Goal: Task Accomplishment & Management: Use online tool/utility

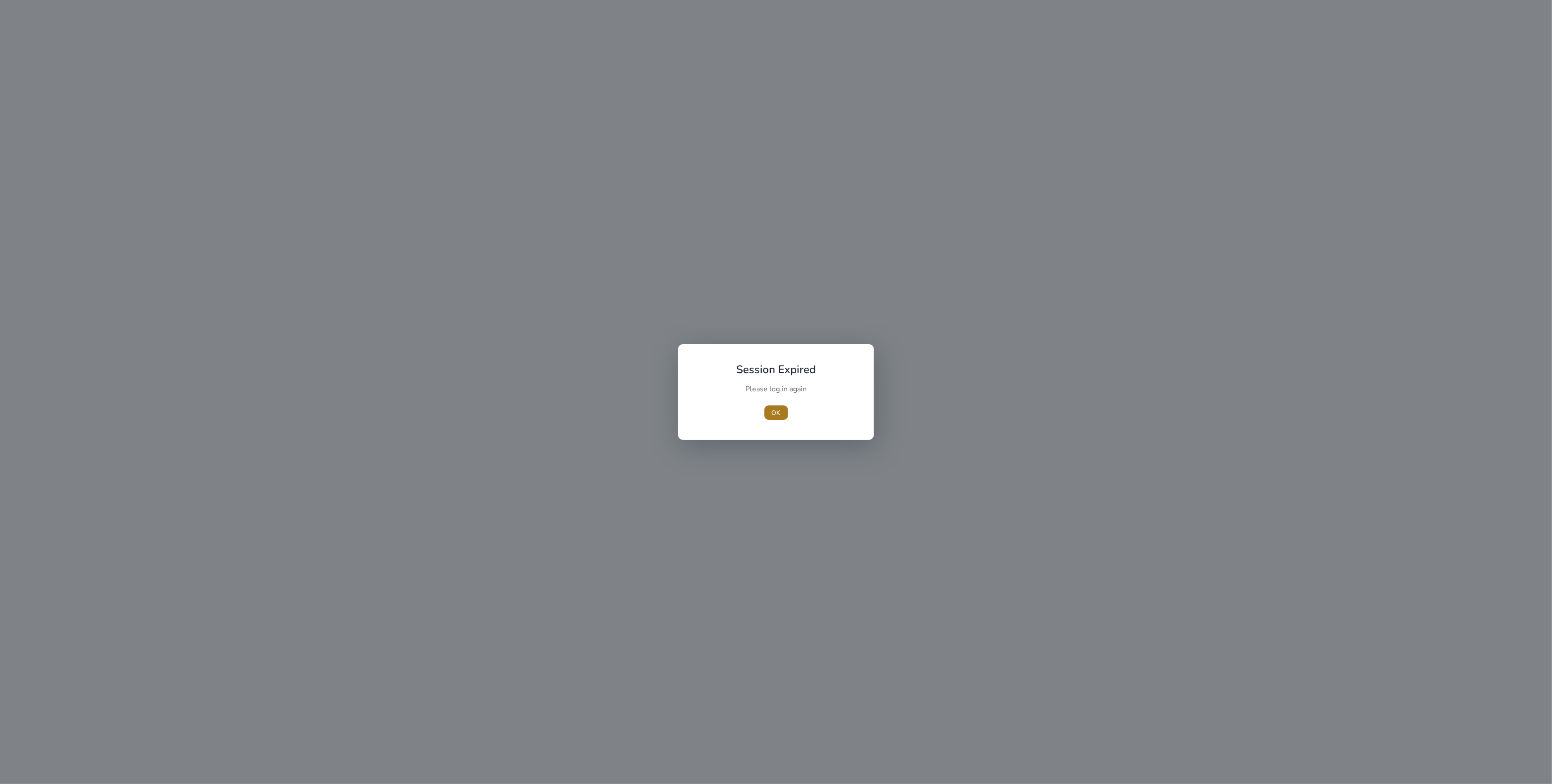
click at [774, 414] on span "OK" at bounding box center [776, 413] width 9 height 10
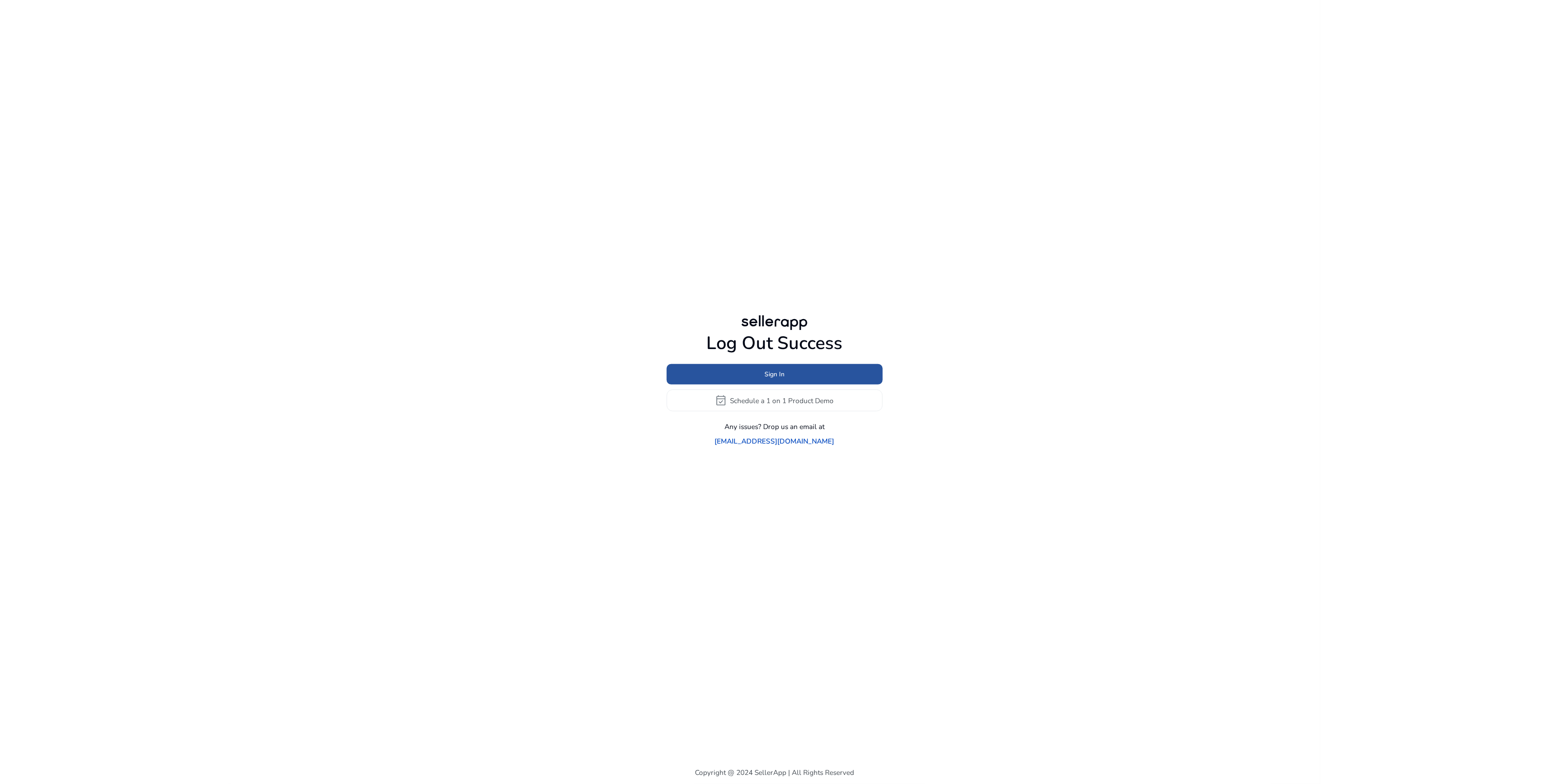
click at [783, 379] on span "Sign In" at bounding box center [774, 375] width 20 height 10
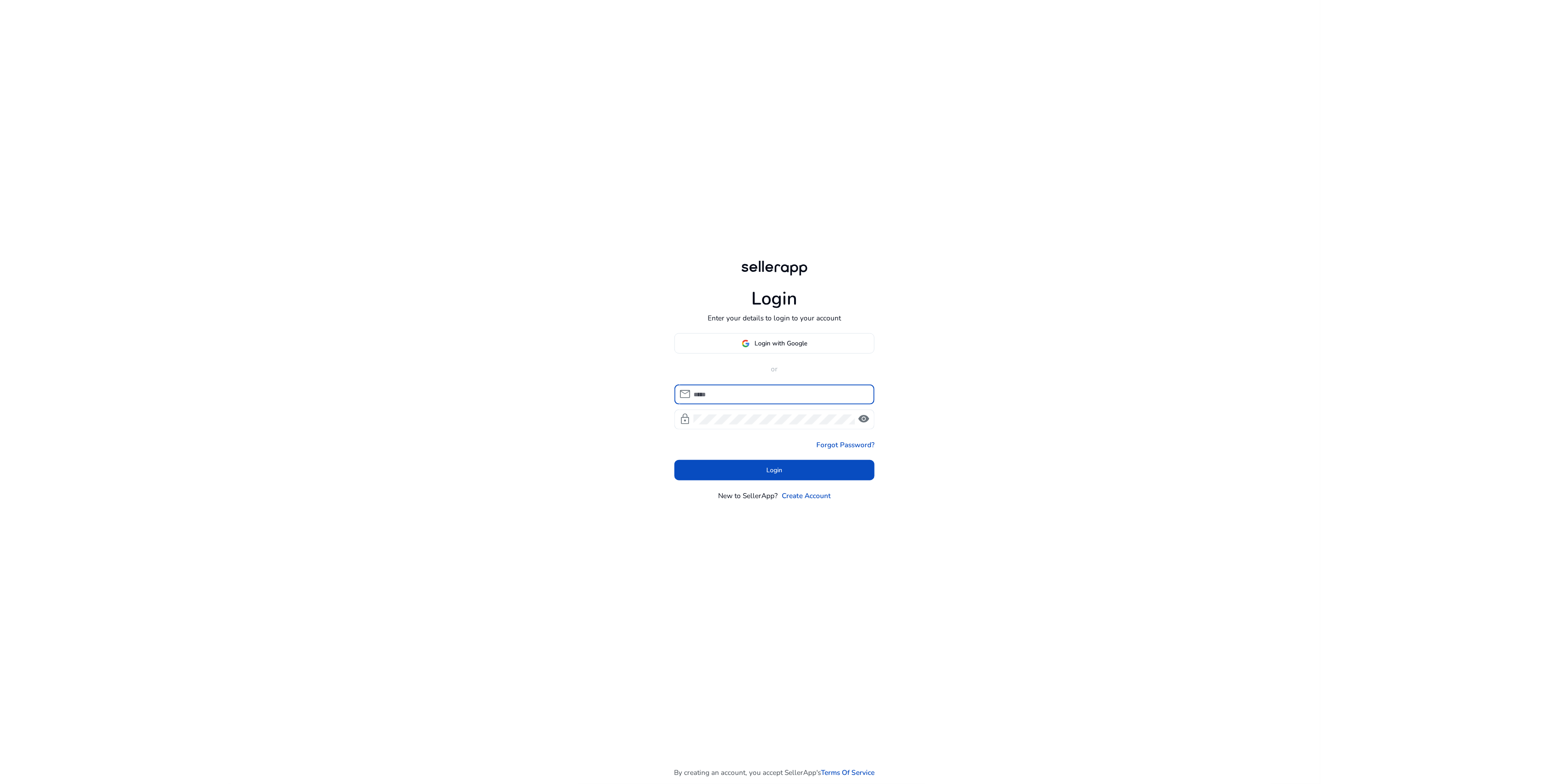
type input "**********"
click at [762, 478] on span at bounding box center [774, 470] width 200 height 22
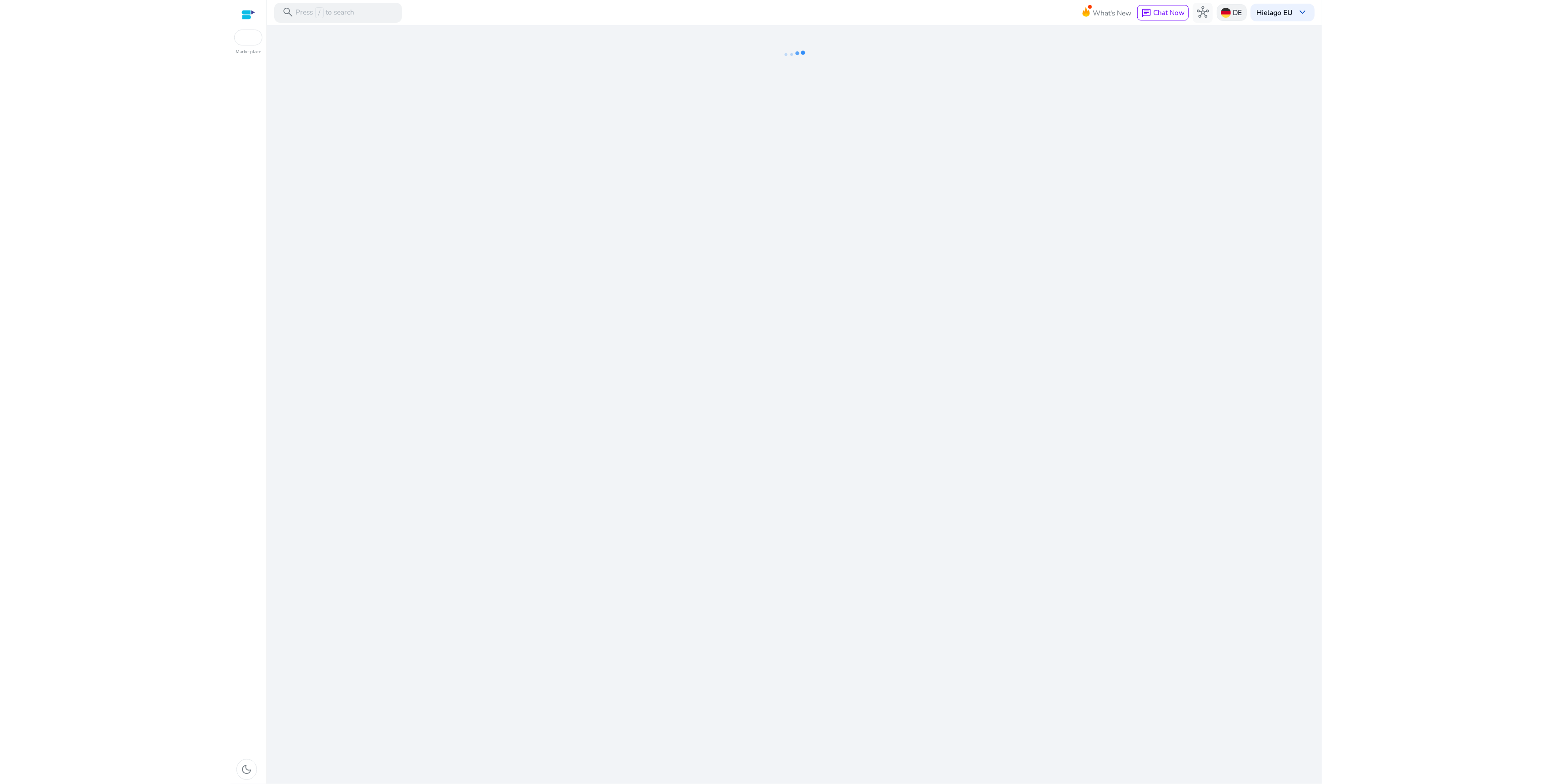
click at [1217, 13] on div "DE" at bounding box center [1232, 13] width 30 height 17
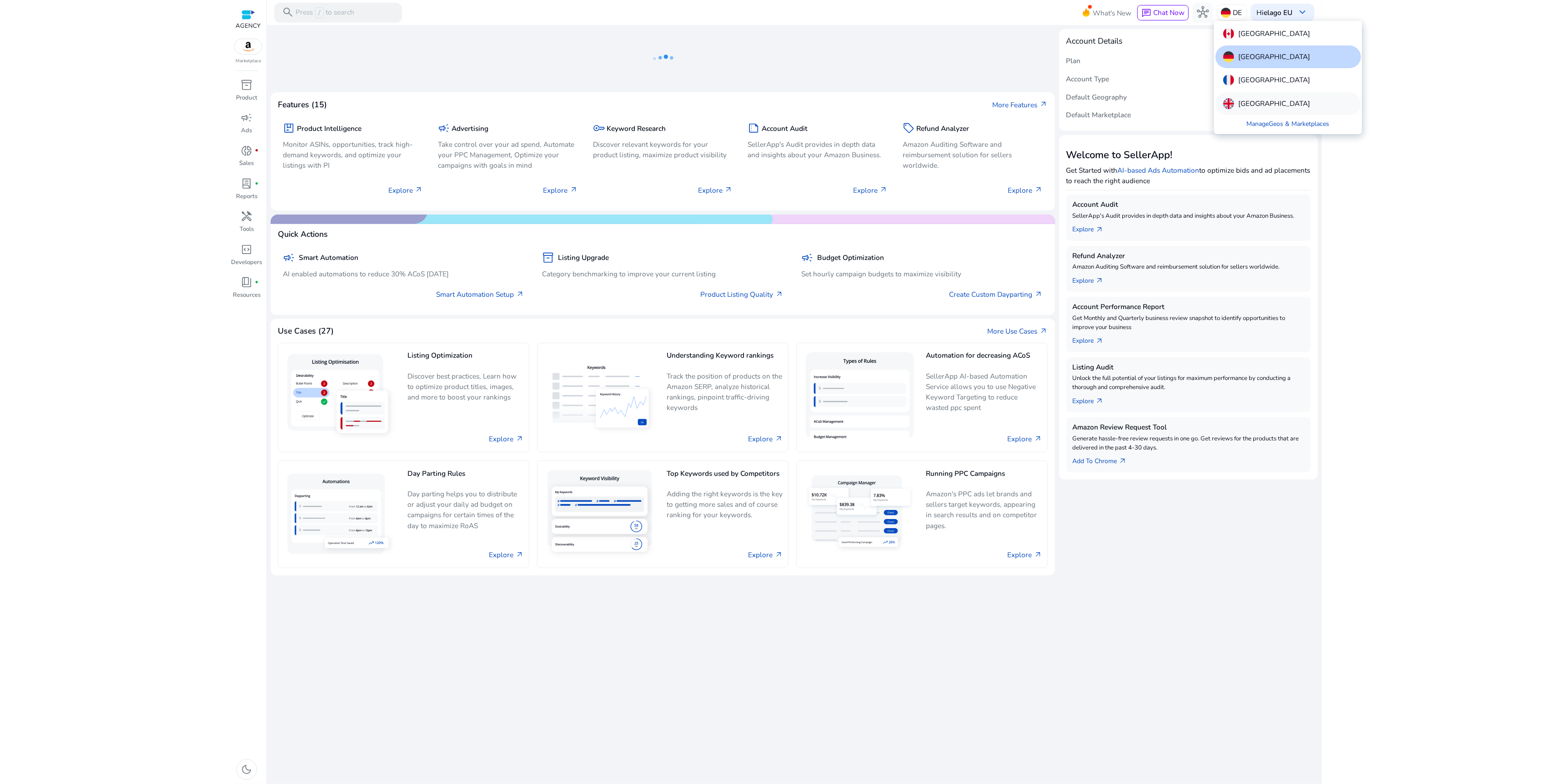
click at [1253, 104] on p "[GEOGRAPHIC_DATA]" at bounding box center [1274, 104] width 72 height 11
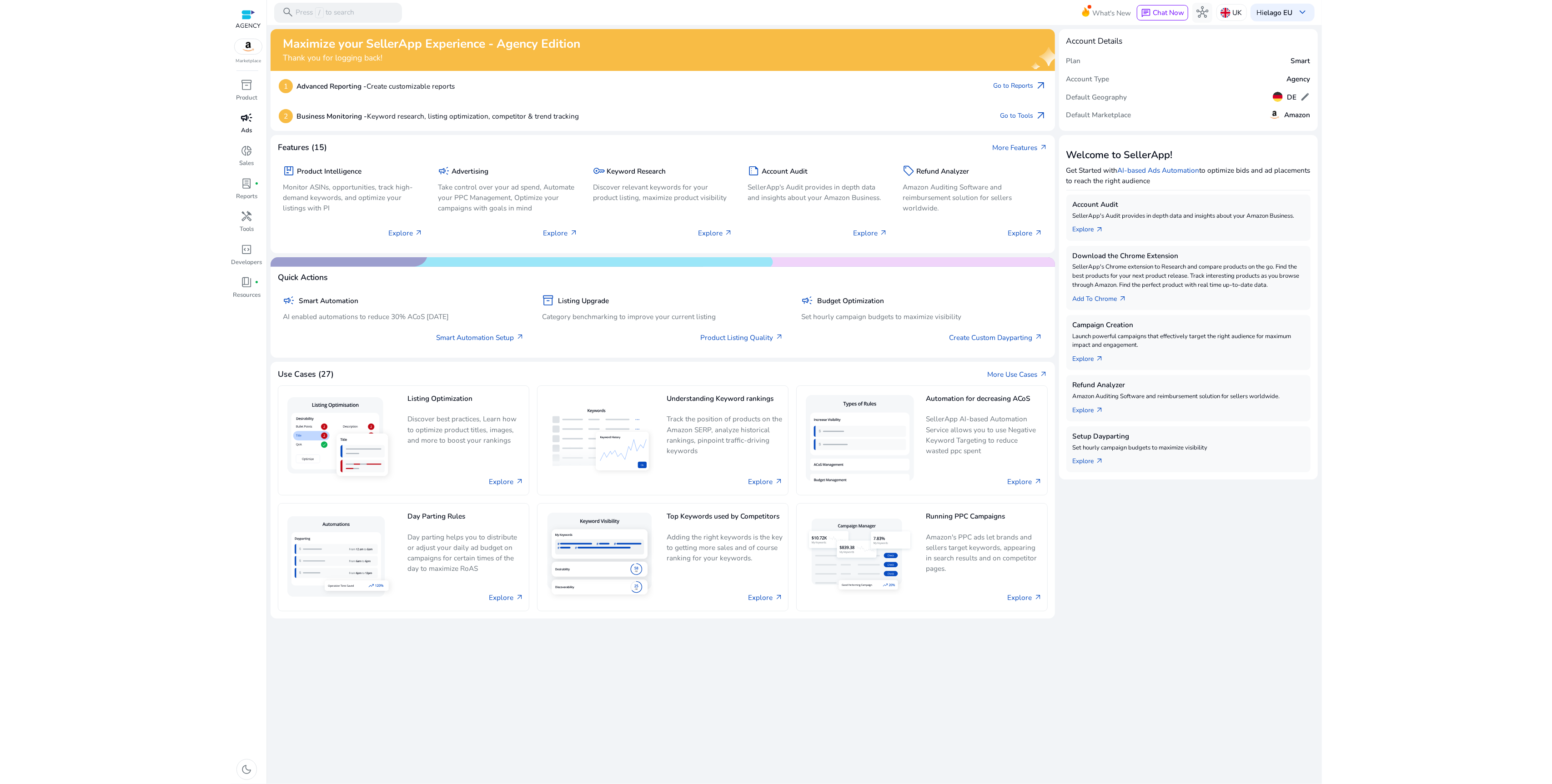
click at [249, 121] on span "campaign" at bounding box center [247, 118] width 12 height 12
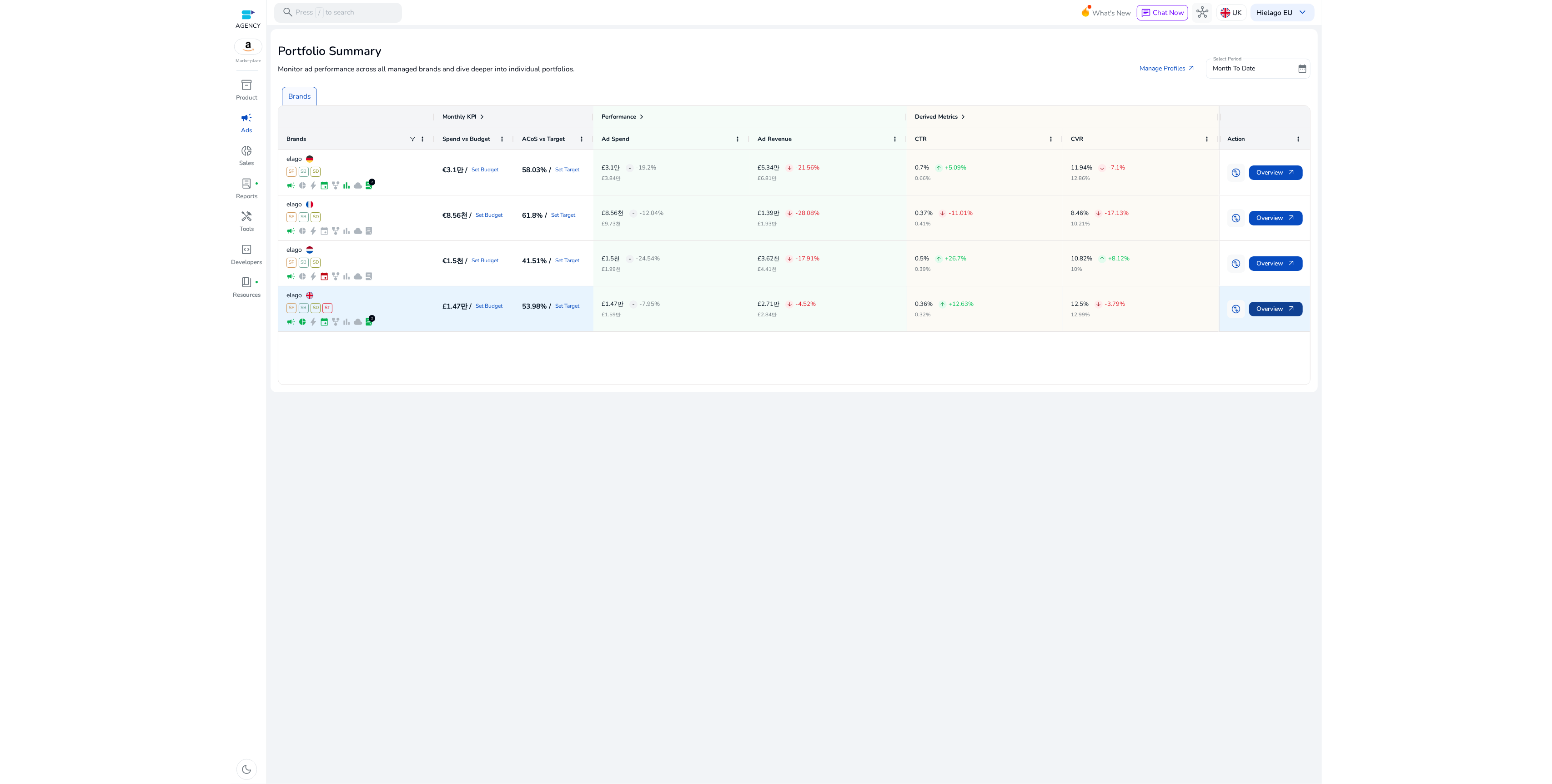
click at [1279, 308] on span "Overview arrow_outward" at bounding box center [1275, 308] width 39 height 19
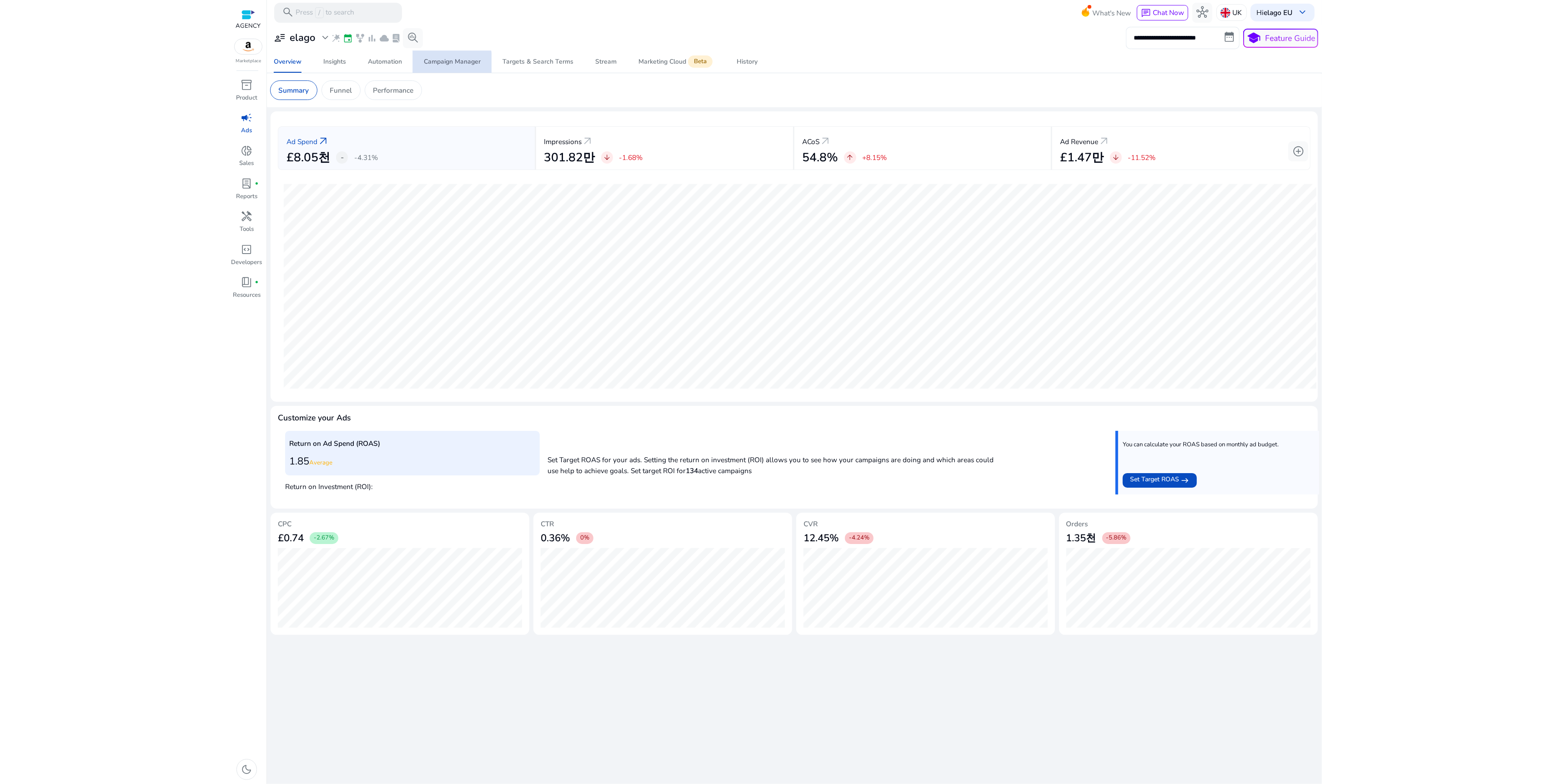
click at [431, 63] on div "Campaign Manager" at bounding box center [452, 61] width 57 height 7
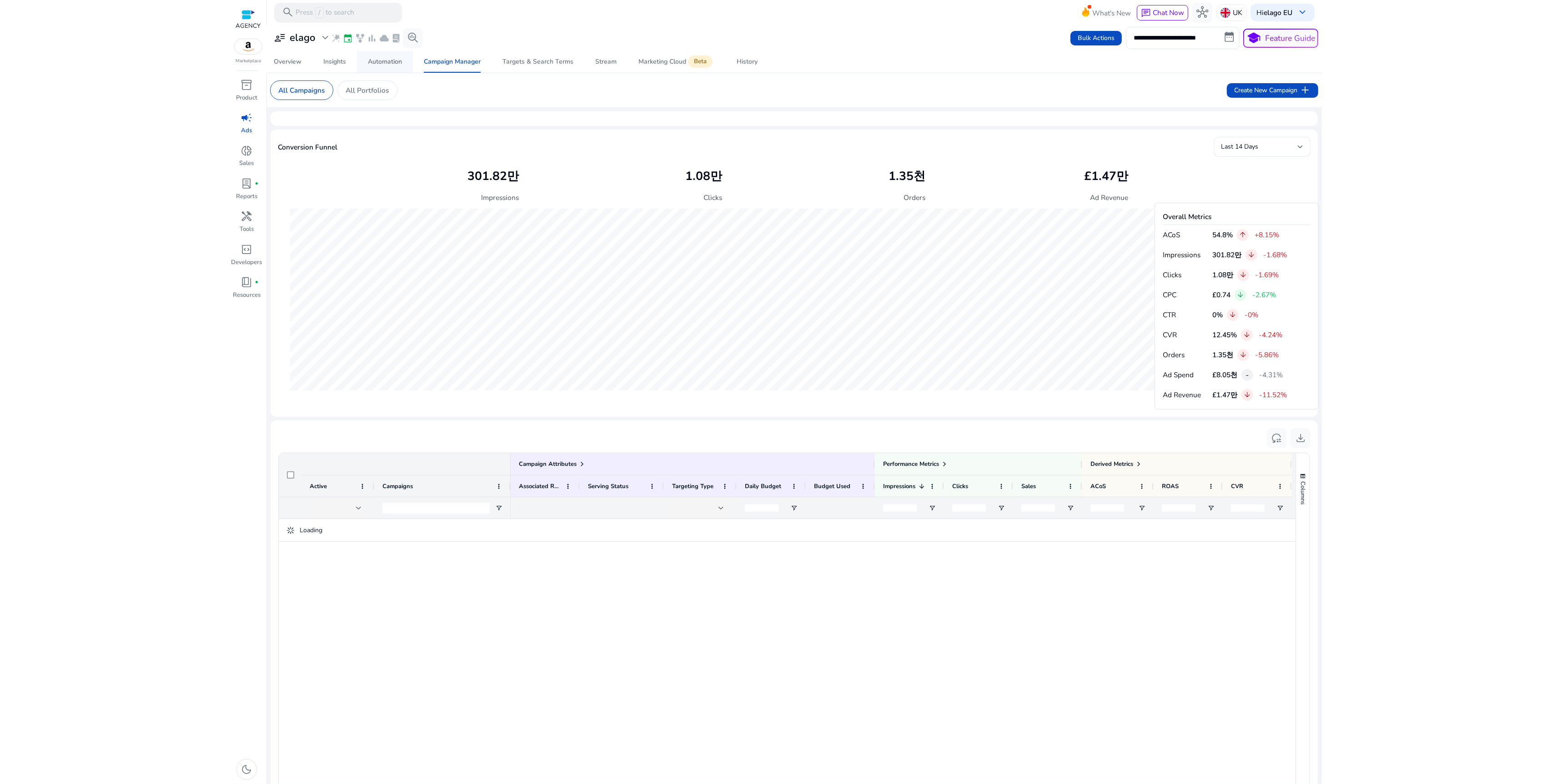
click at [383, 62] on div "Automation" at bounding box center [385, 61] width 34 height 7
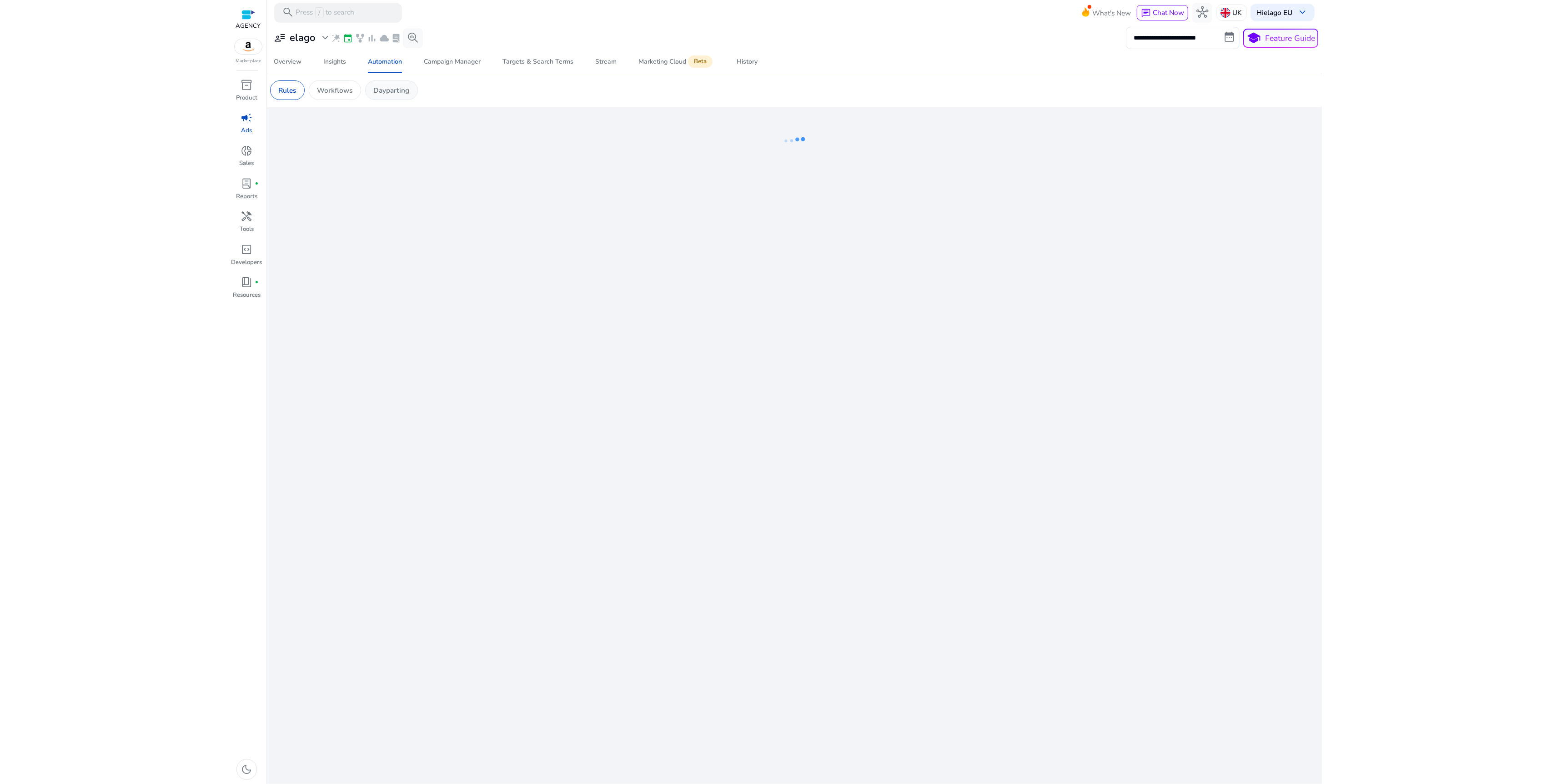
click at [389, 90] on p "Dayparting" at bounding box center [392, 90] width 36 height 10
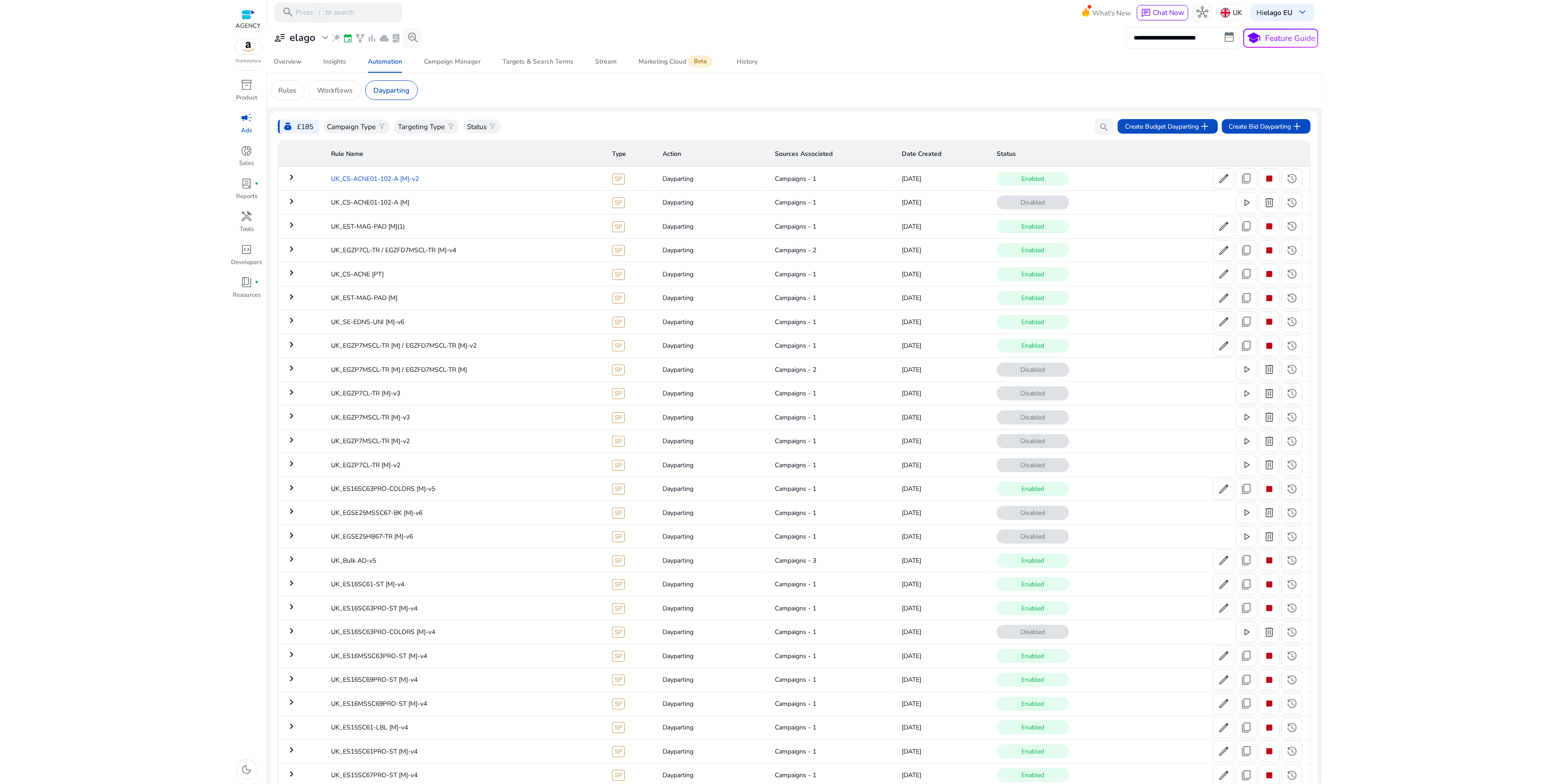
click at [466, 184] on td "UK_CS-ACNE01-102-A [M]-v2" at bounding box center [464, 178] width 281 height 23
